Goal: Find contact information: Find contact information

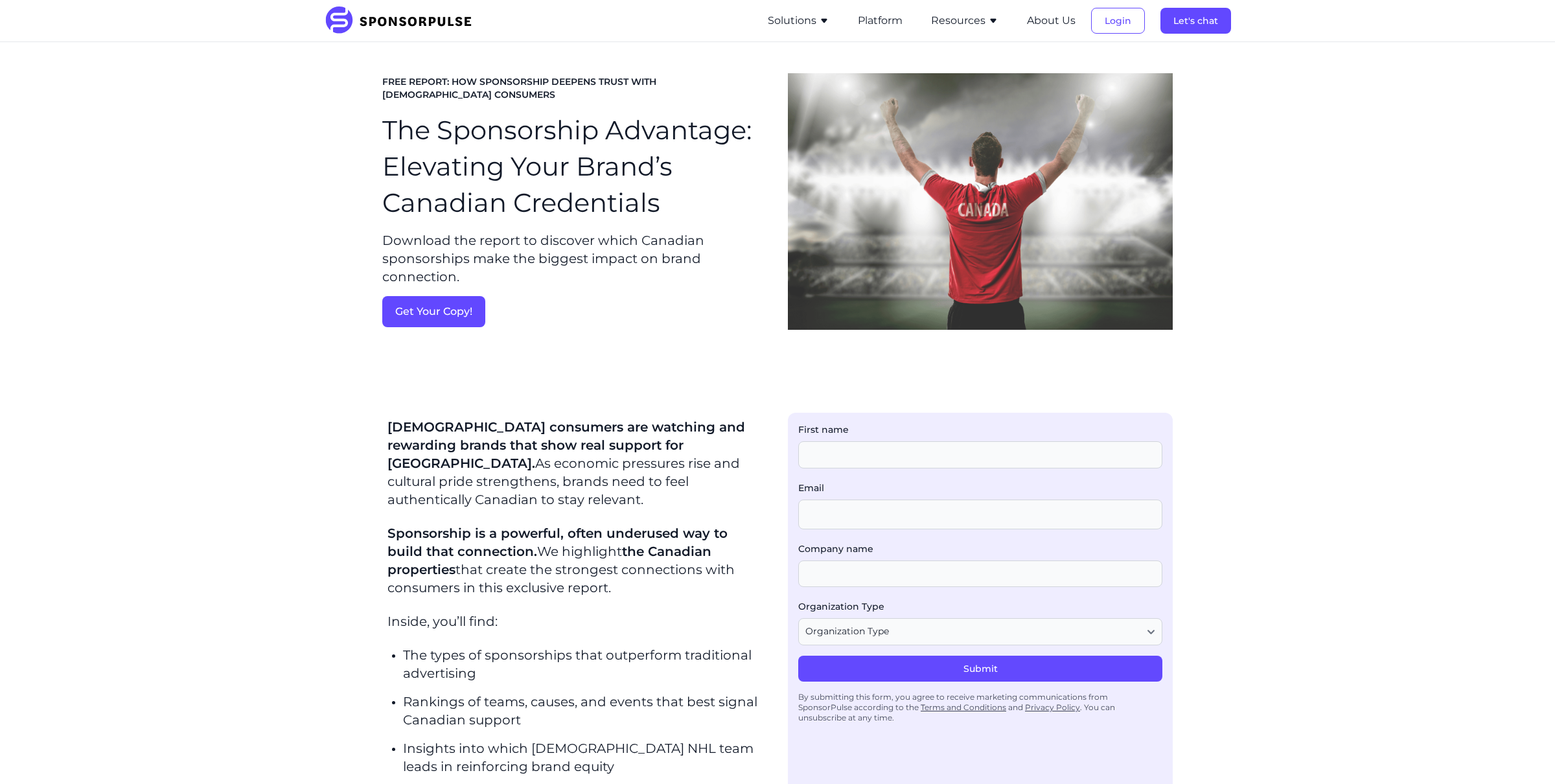
scroll to position [962, 0]
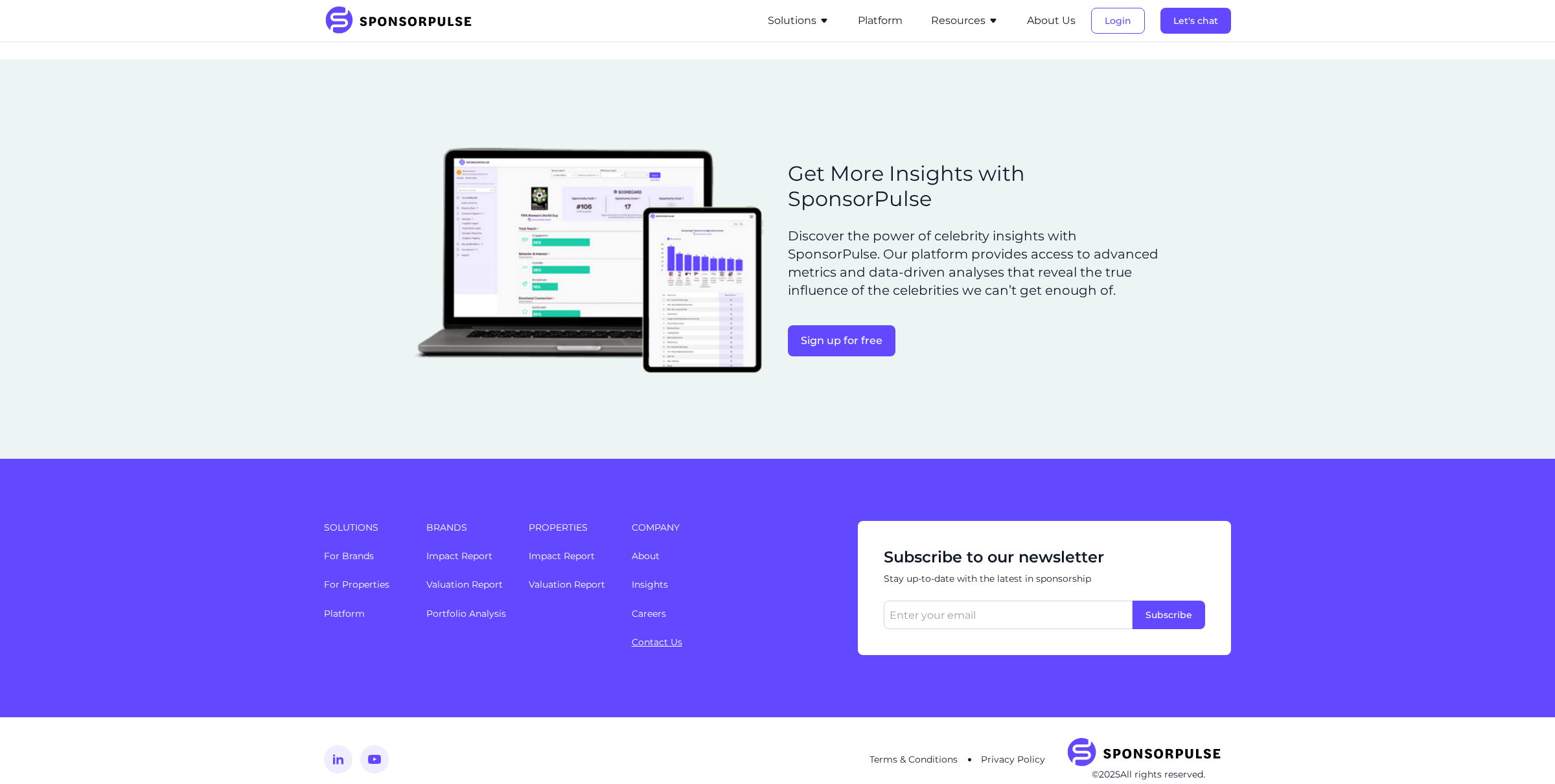
click at [649, 636] on link "Contact Us" at bounding box center [657, 641] width 50 height 11
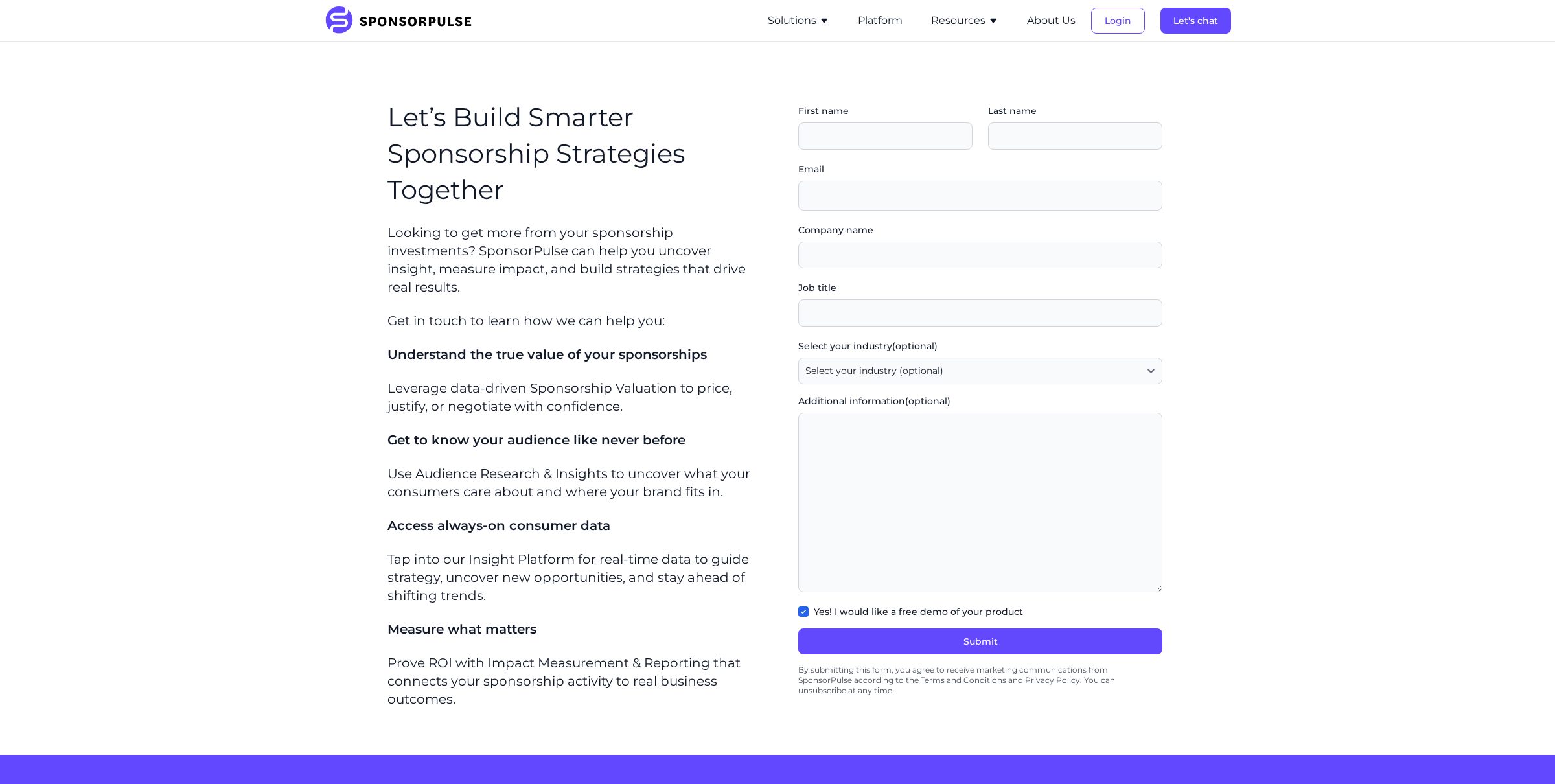
click at [937, 19] on button "Resources" at bounding box center [965, 21] width 68 height 15
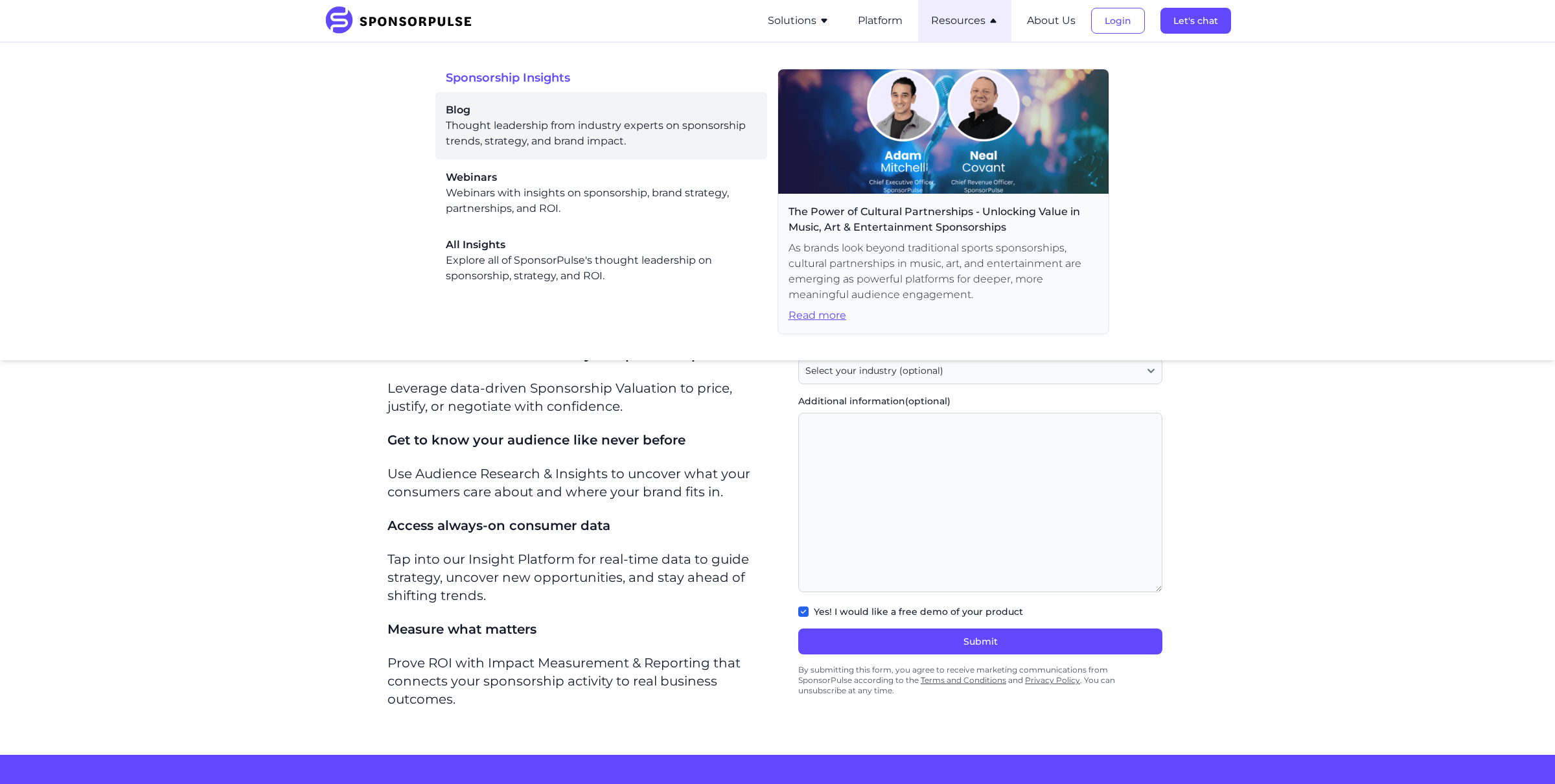
click at [555, 132] on div "Blog Thought leadership from industry experts on sponsorship trends, strategy, …" at bounding box center [601, 125] width 311 height 46
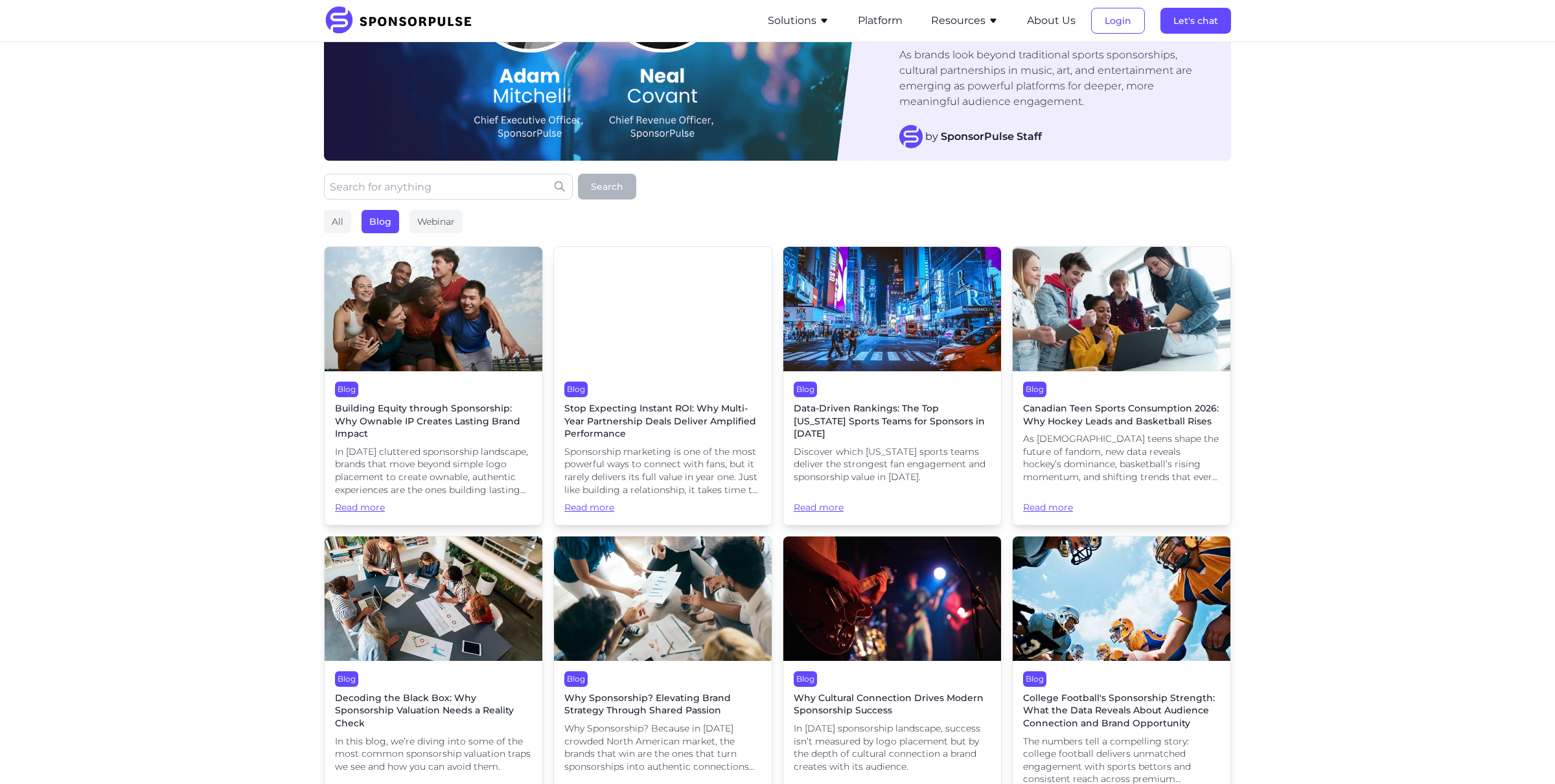
scroll to position [167, 0]
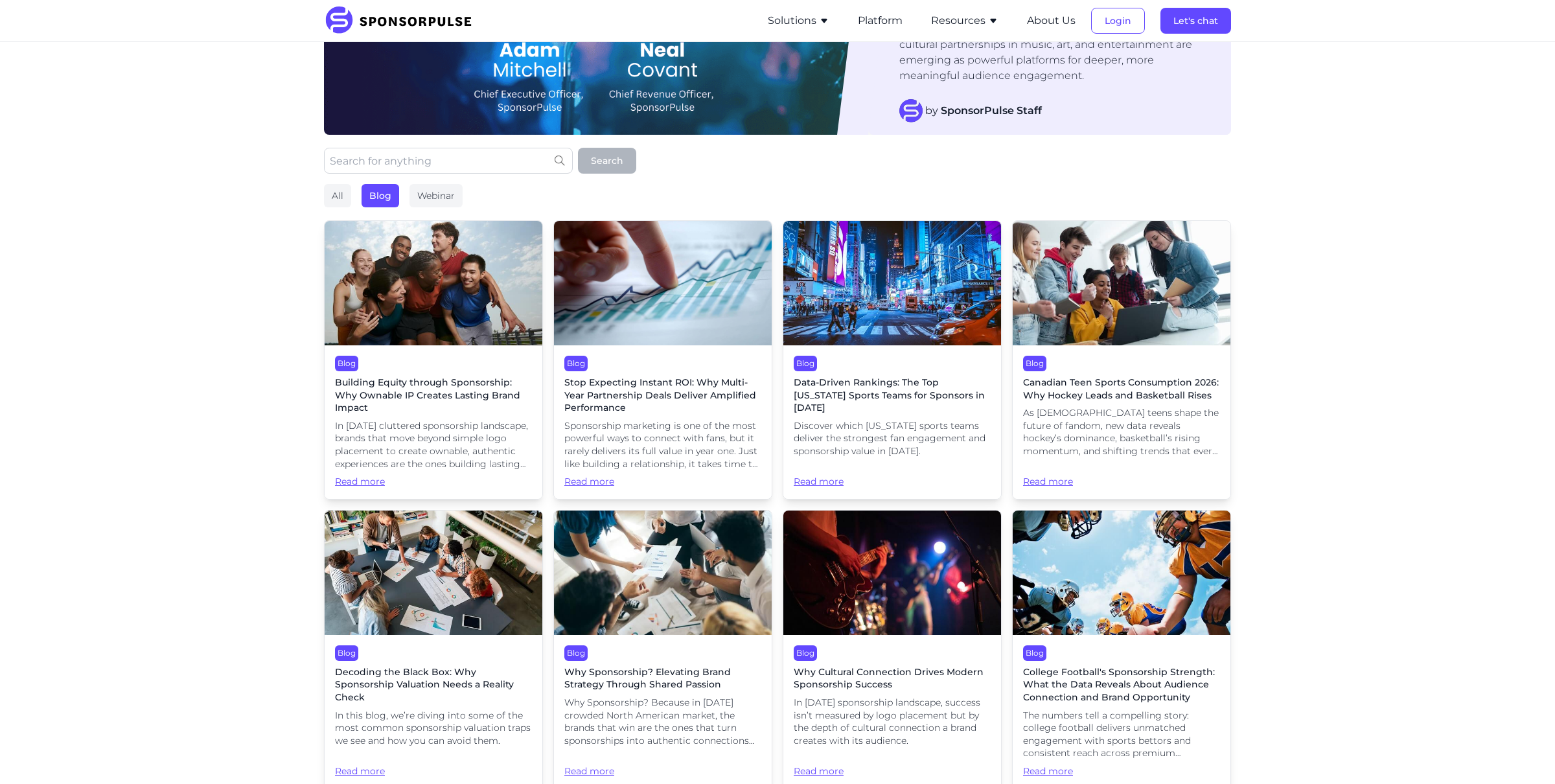
click at [444, 303] on img at bounding box center [434, 283] width 218 height 125
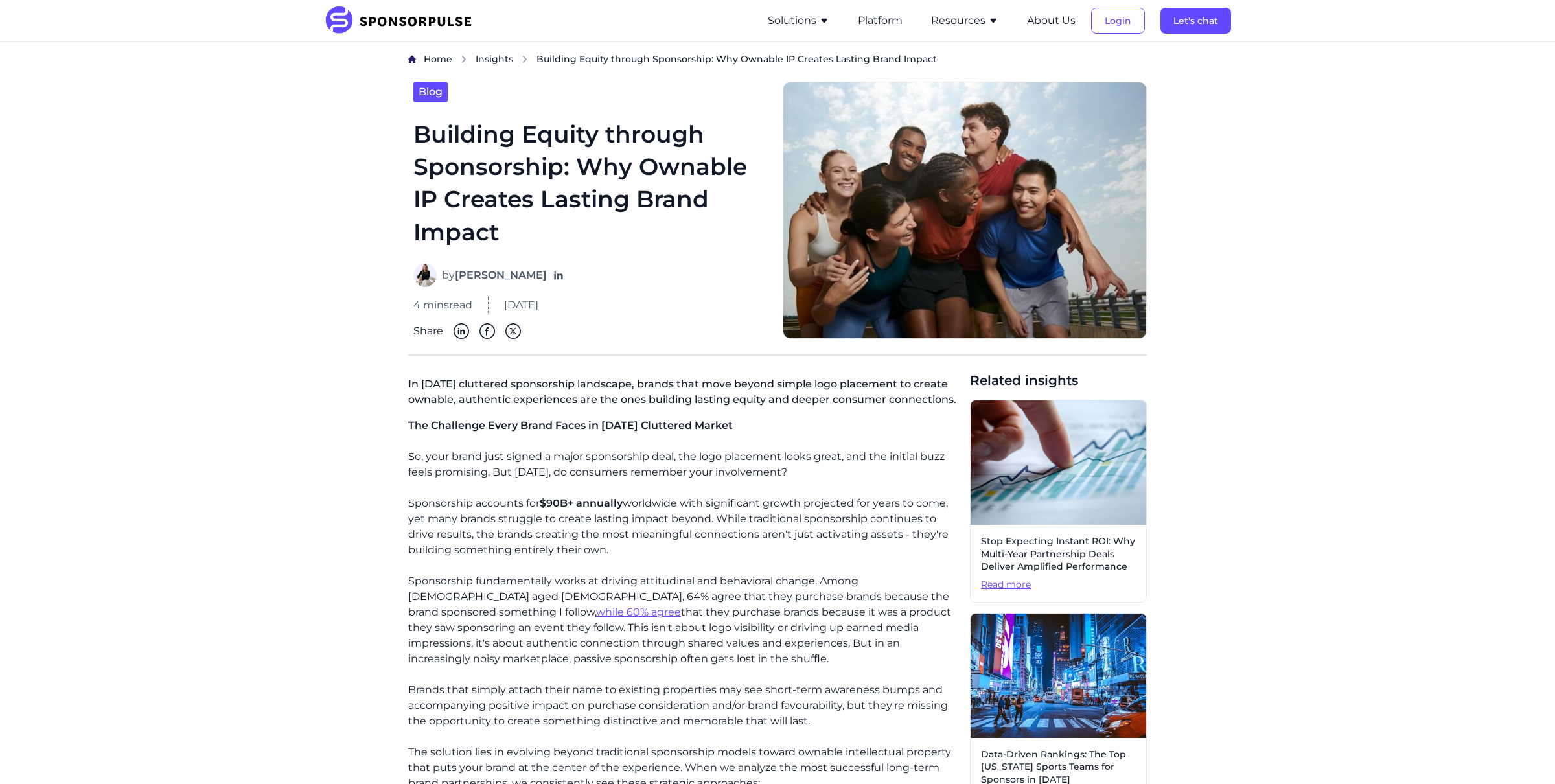
click at [987, 21] on button "Resources" at bounding box center [965, 21] width 68 height 15
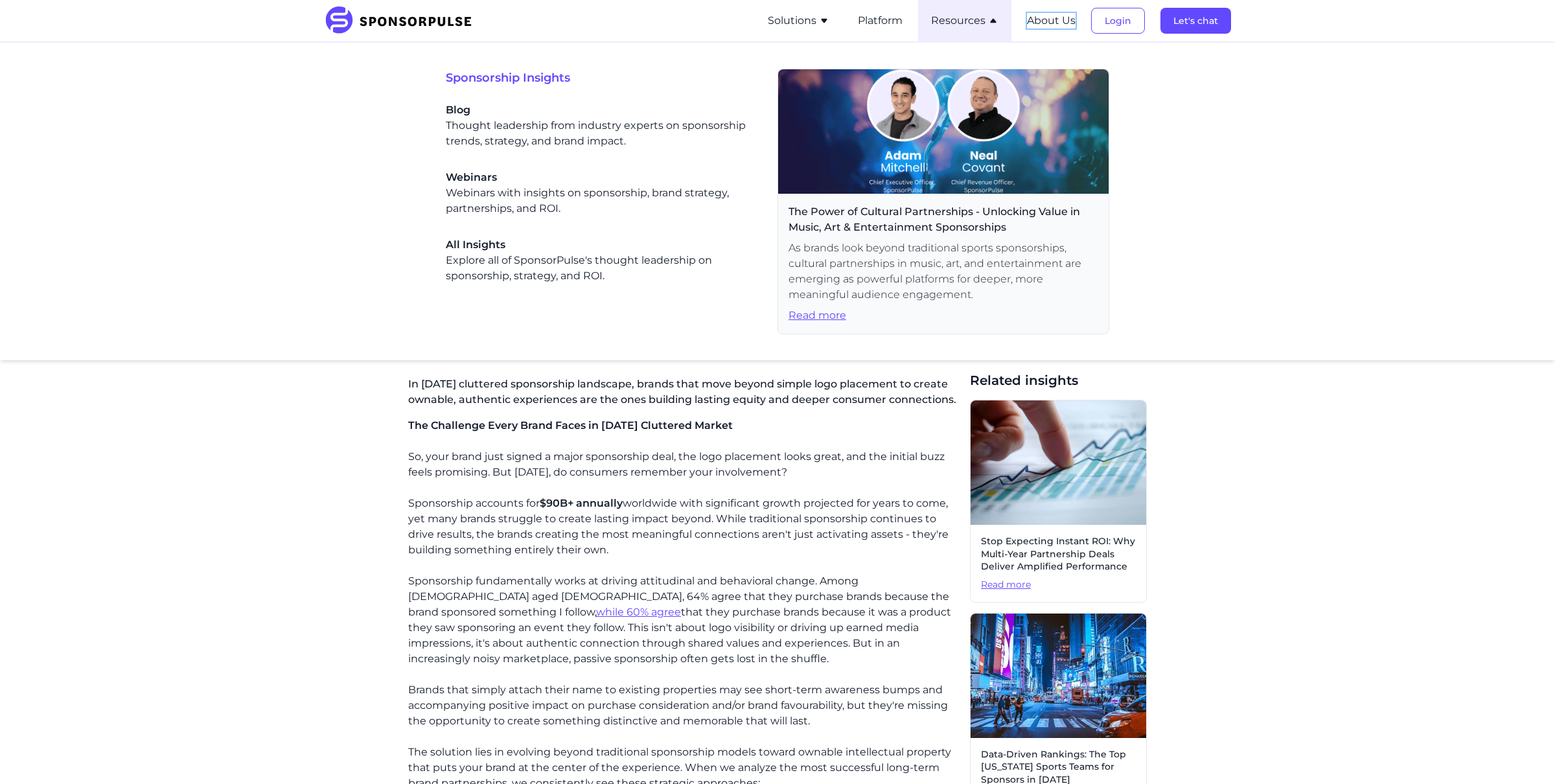
click at [1029, 22] on button "About Us" at bounding box center [1051, 21] width 49 height 15
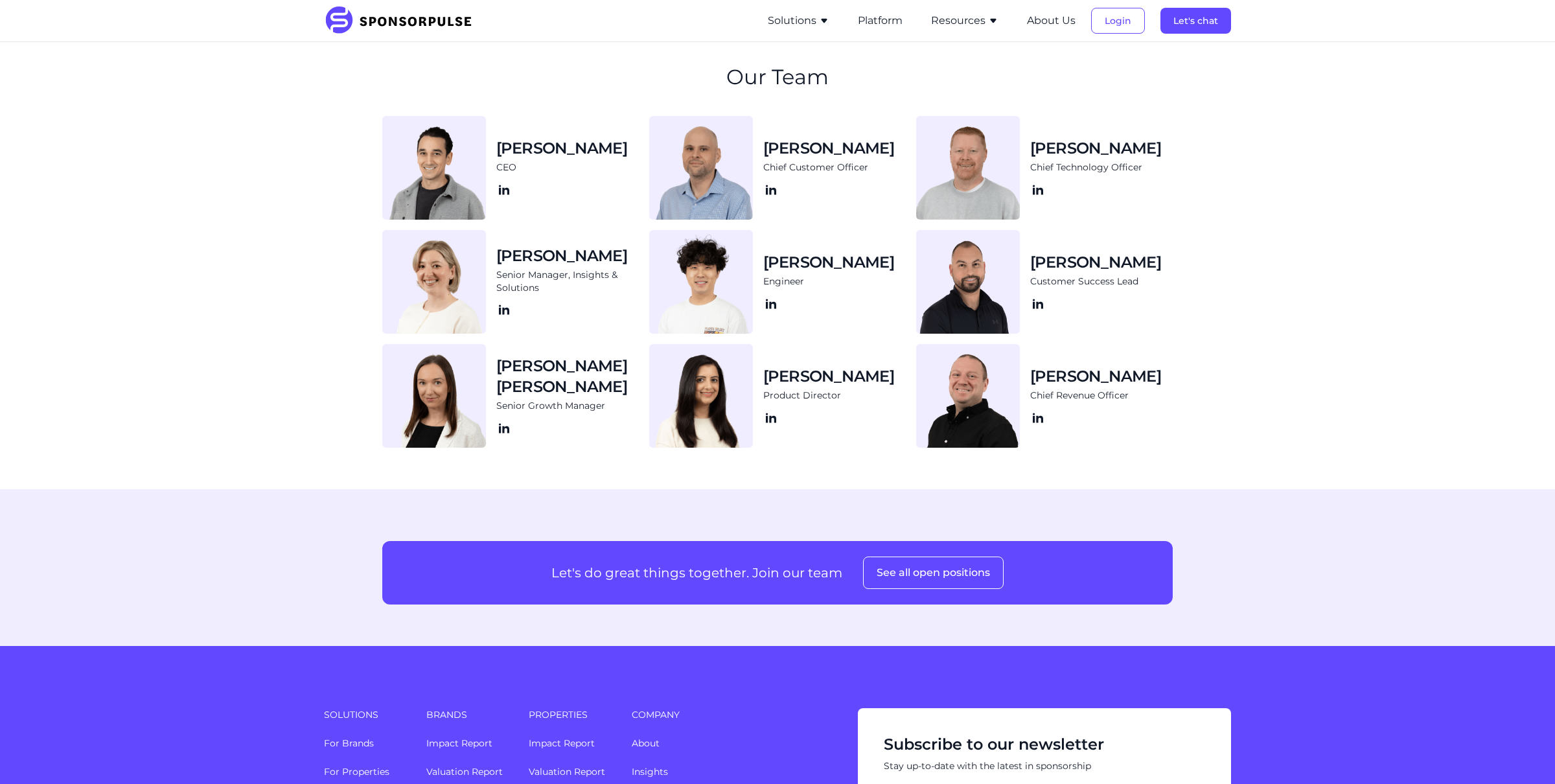
scroll to position [1404, 0]
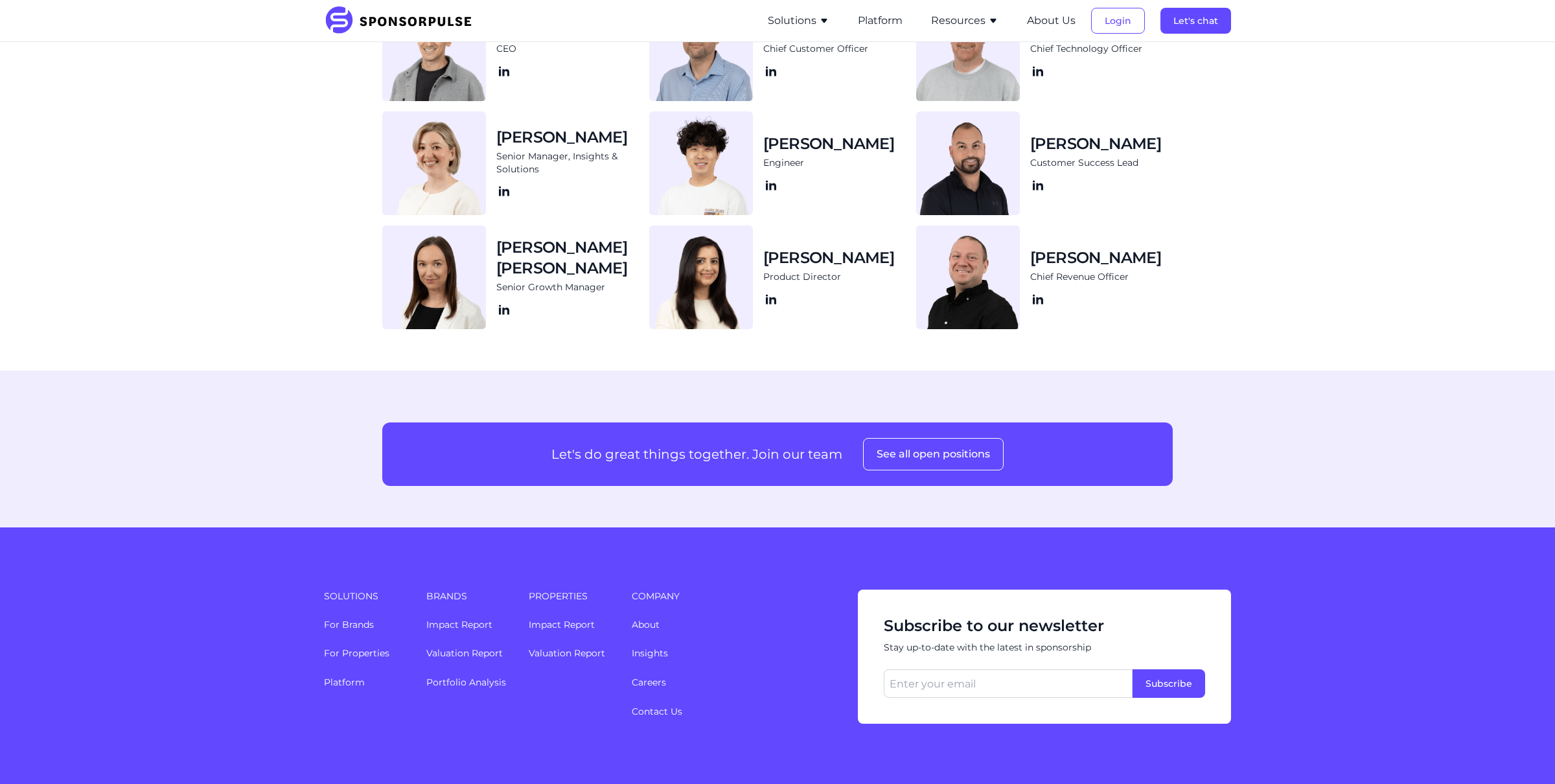
click at [953, 158] on img at bounding box center [968, 163] width 103 height 103
drag, startPoint x: 1140, startPoint y: 168, endPoint x: 1032, endPoint y: 167, distance: 108.0
click at [1032, 167] on div "[PERSON_NAME] Customer Success Lead" at bounding box center [1101, 163] width 142 height 59
copy span "Customer Success Lead"
